Goal: Complete application form

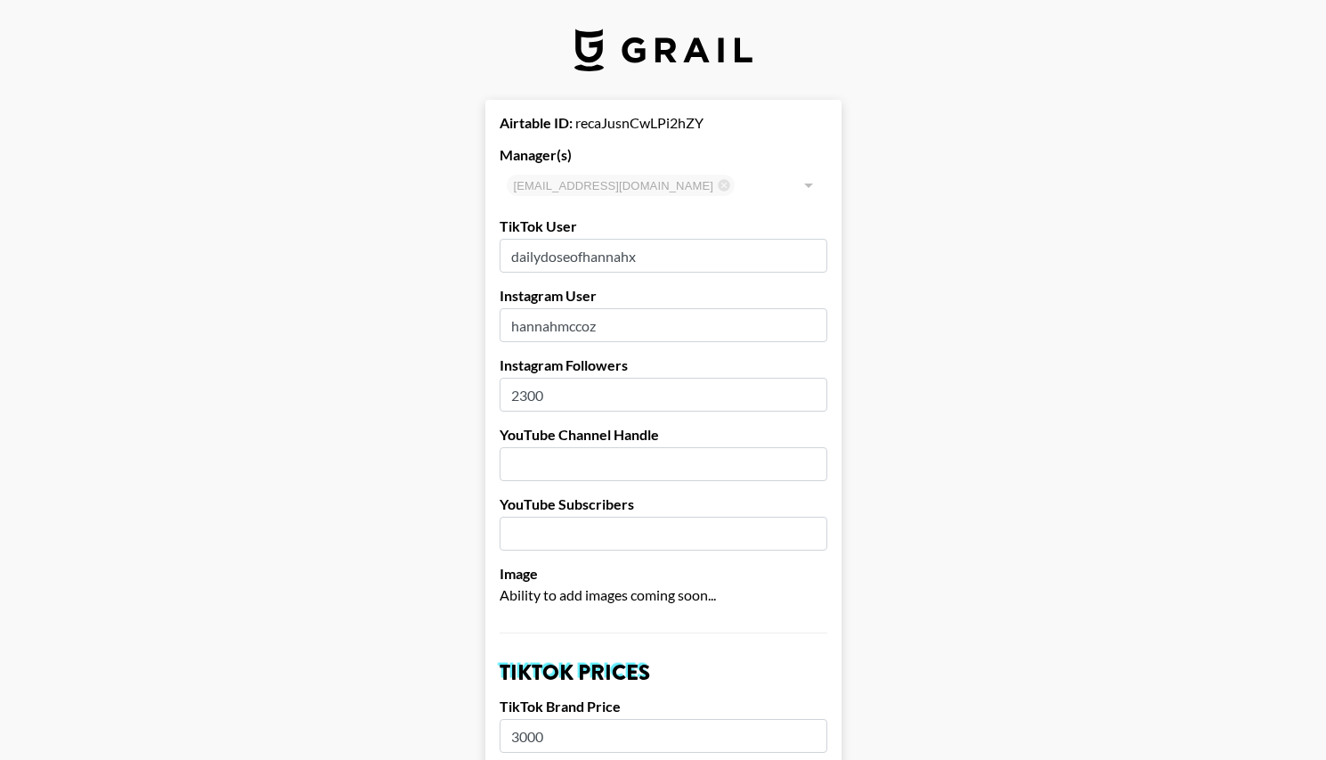
select select "USD"
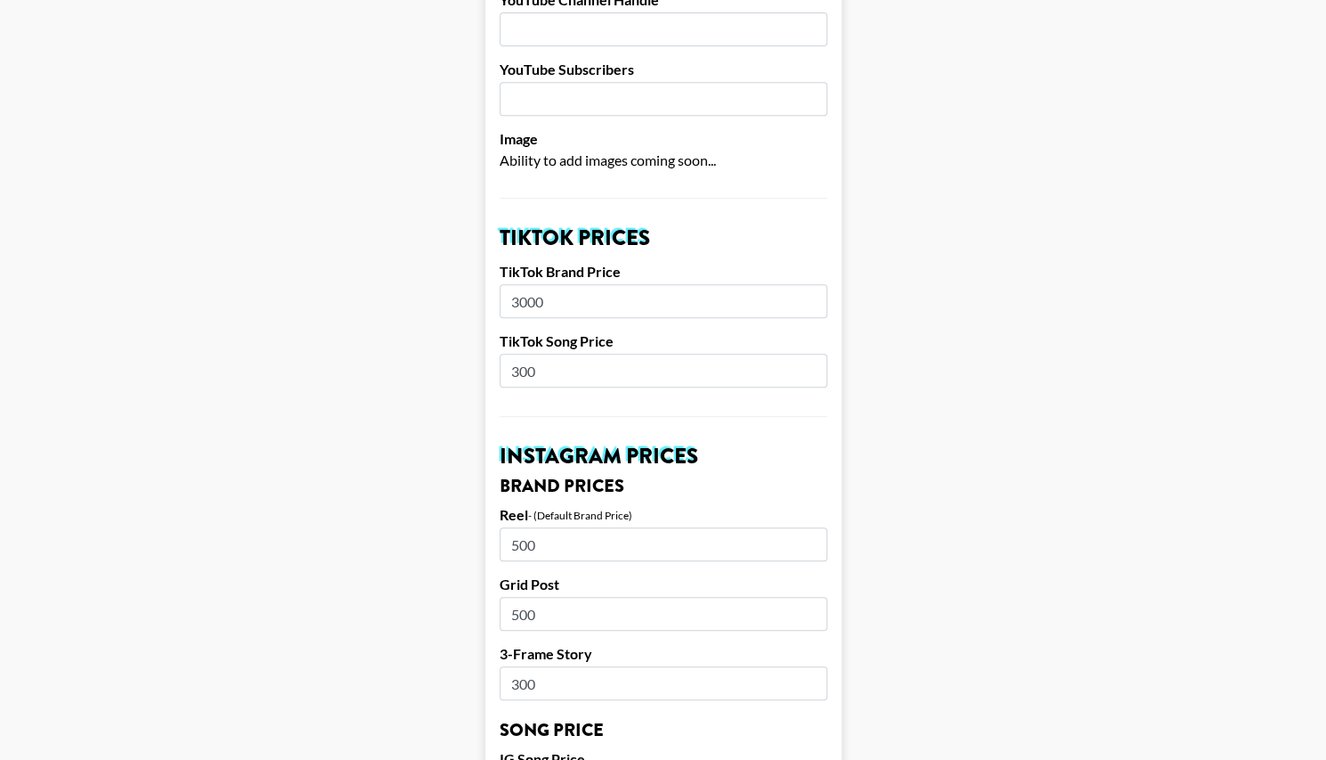
scroll to position [439, 0]
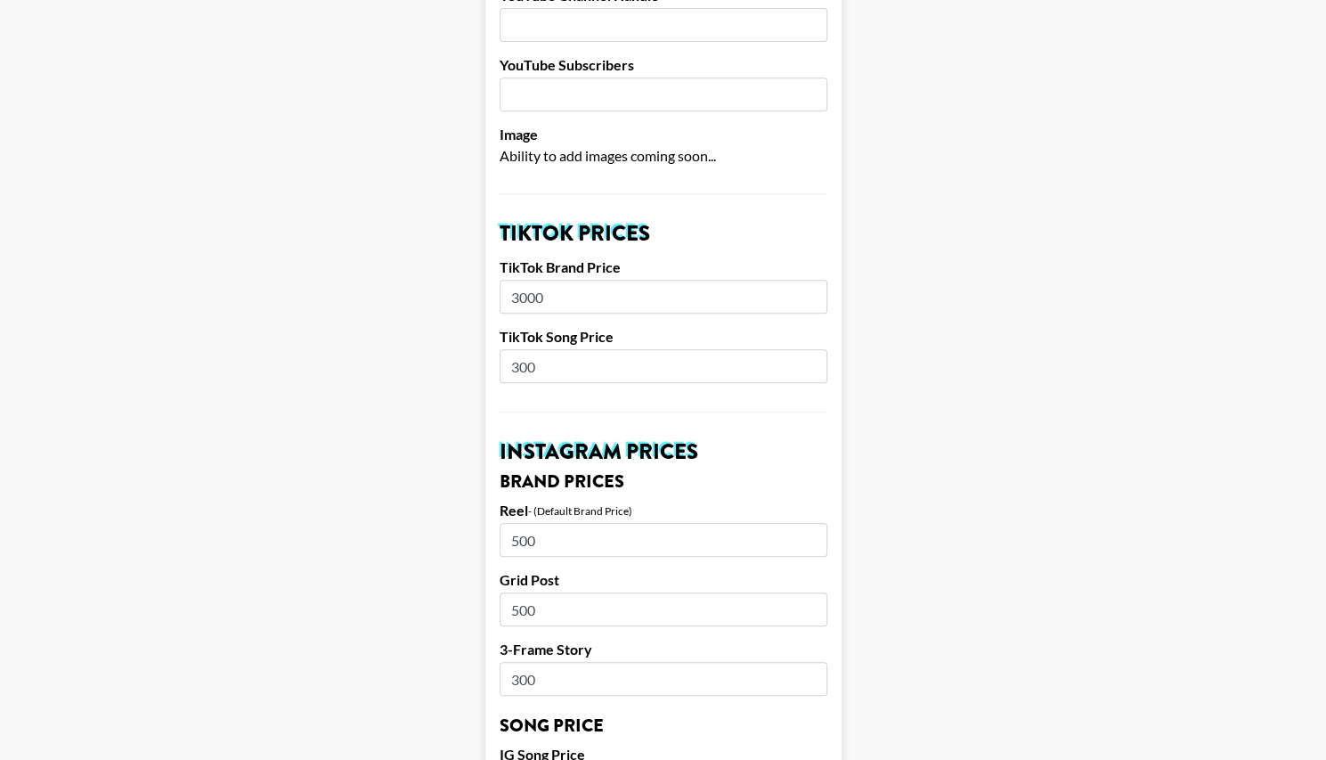
click at [590, 293] on input "3000" at bounding box center [664, 297] width 328 height 34
click at [555, 364] on input "300" at bounding box center [664, 366] width 328 height 34
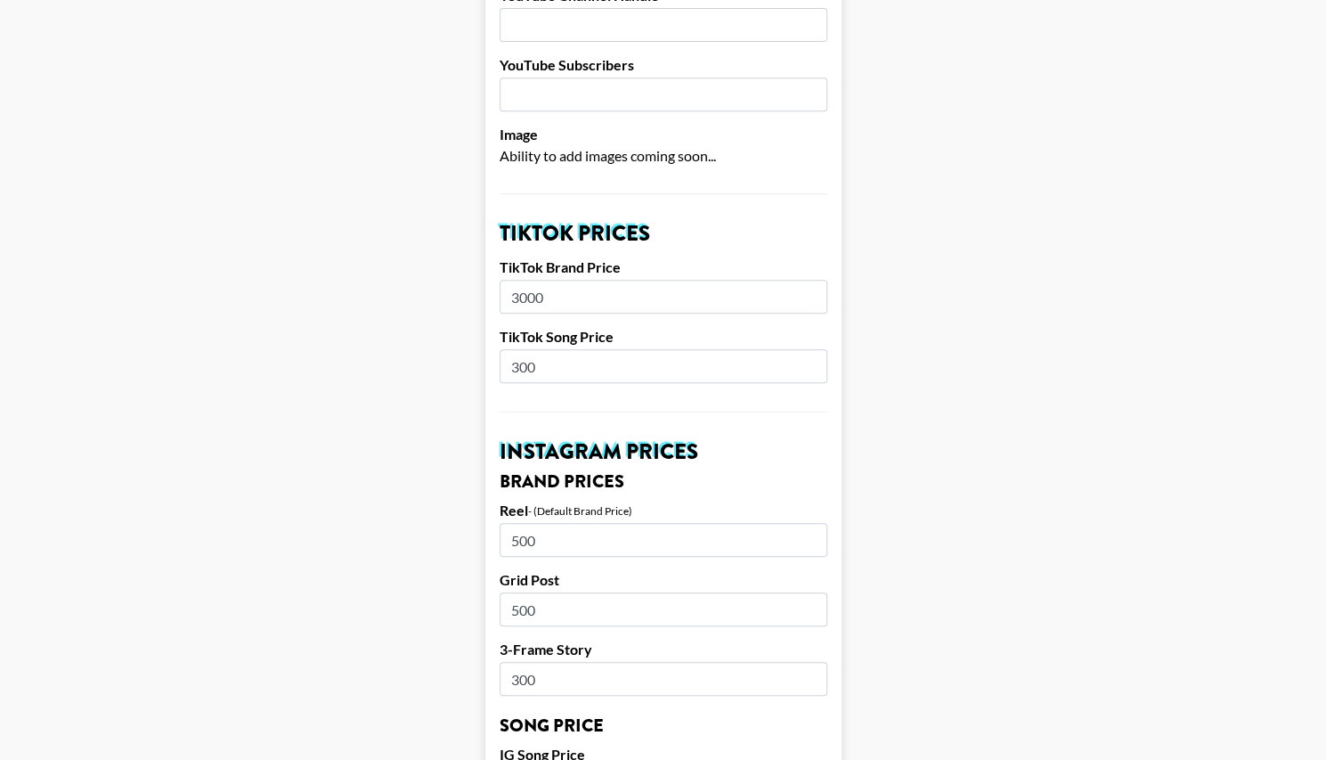
click at [555, 364] on input "300" at bounding box center [664, 366] width 328 height 34
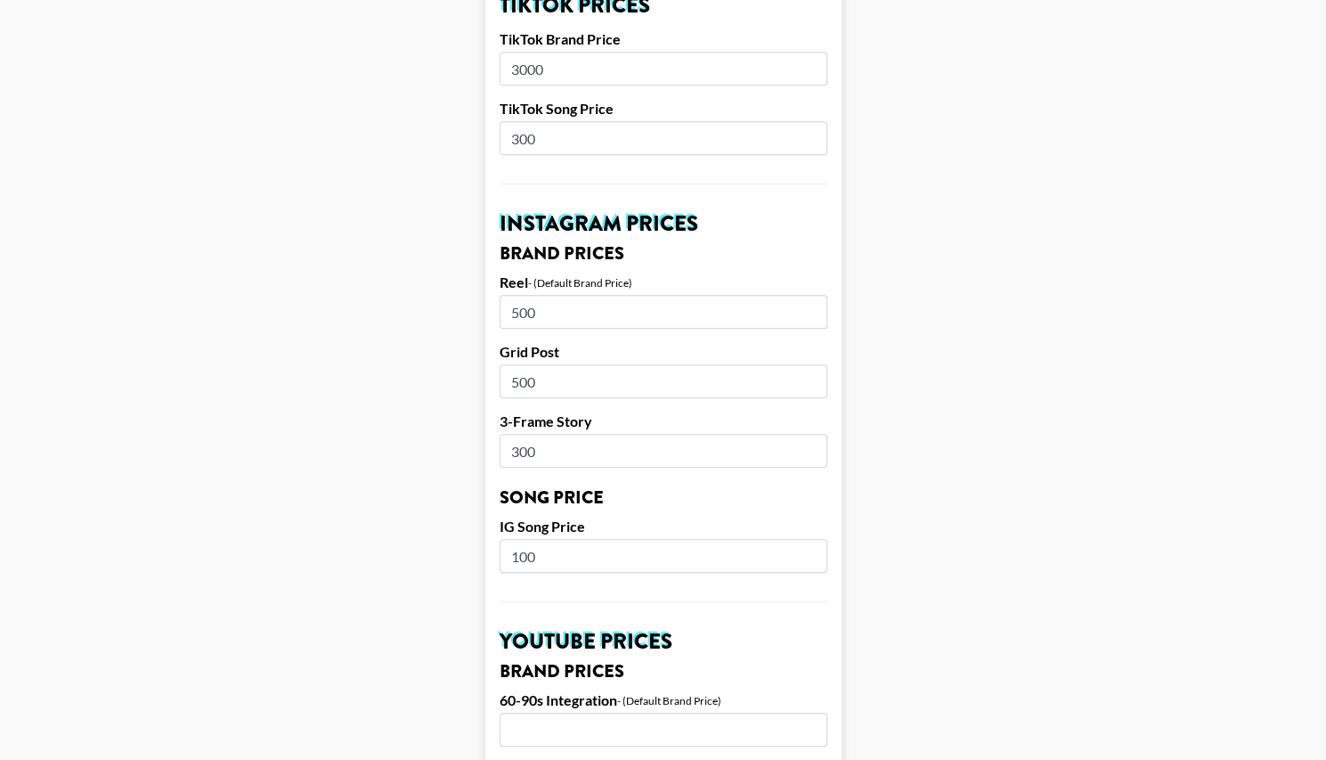
scroll to position [668, 0]
click at [585, 313] on input "500" at bounding box center [664, 311] width 328 height 34
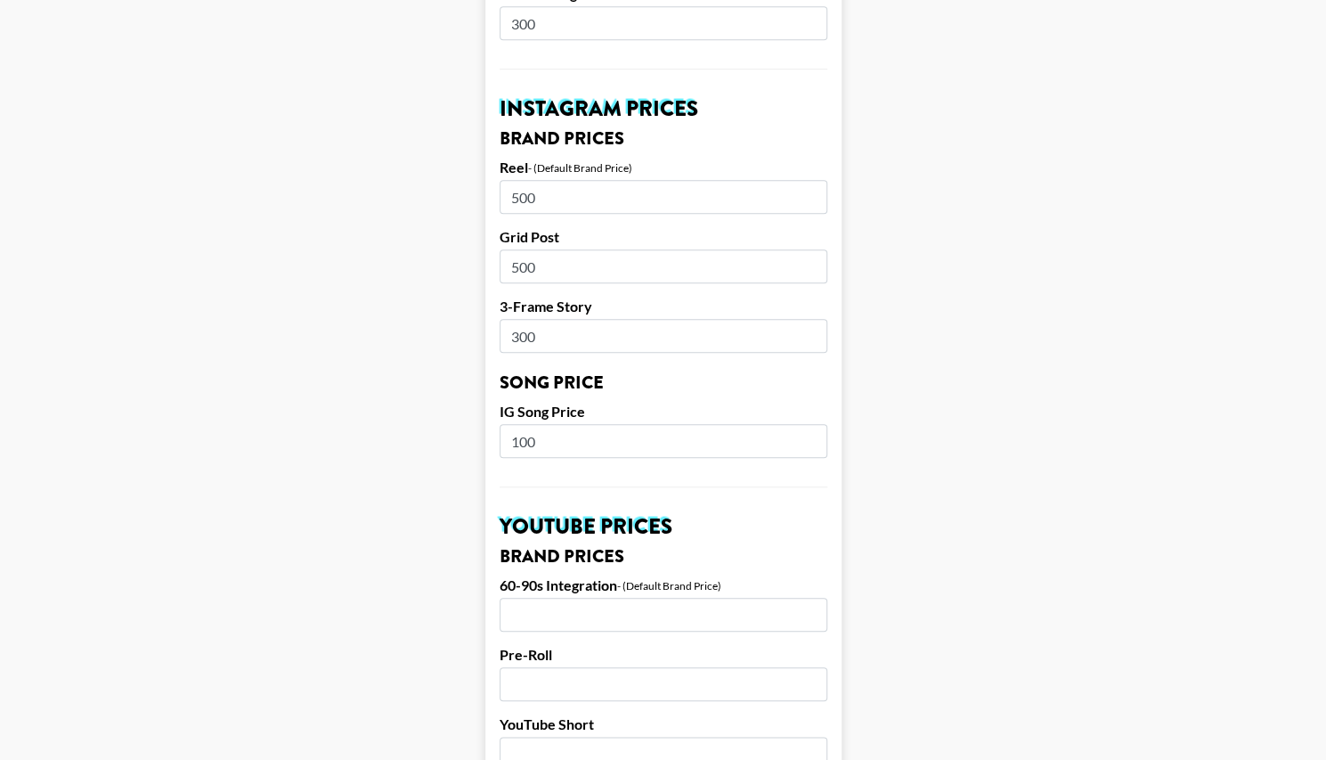
scroll to position [779, 0]
